Goal: Task Accomplishment & Management: Manage account settings

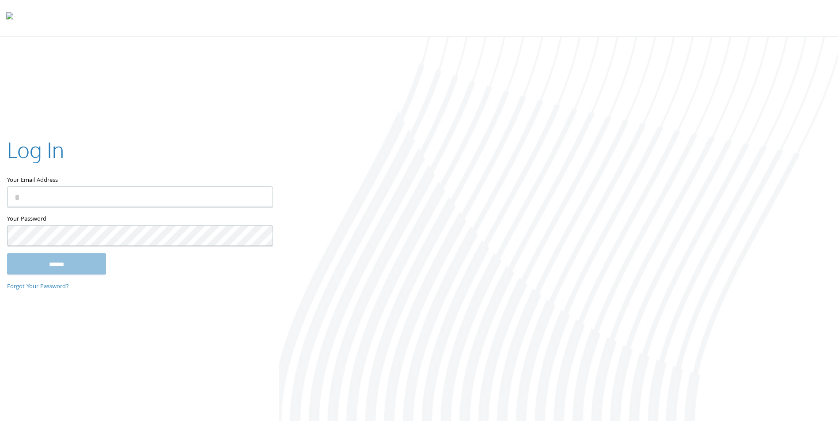
type input "**********"
click at [72, 265] on input "******" at bounding box center [56, 264] width 99 height 21
